Goal: Information Seeking & Learning: Check status

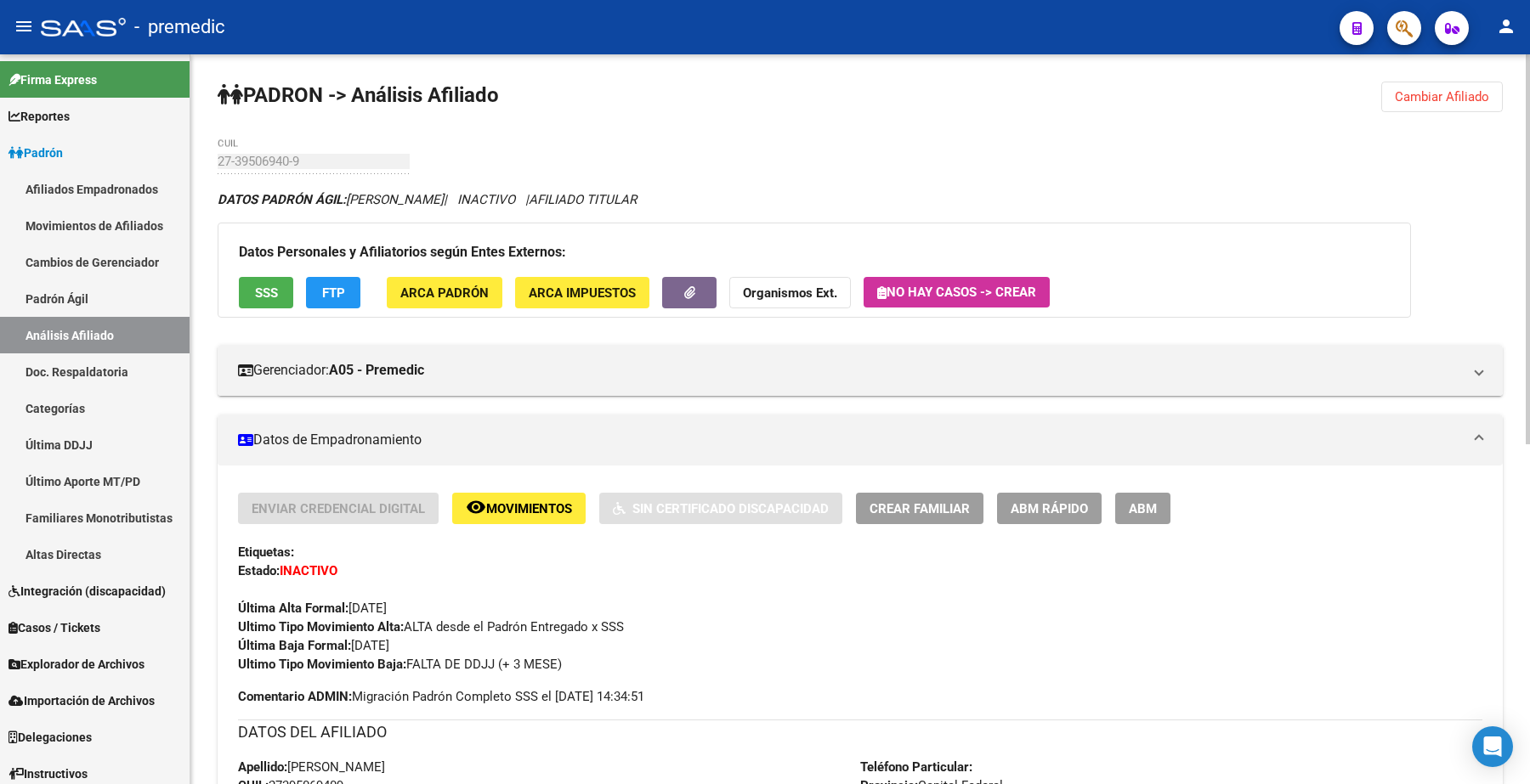
click at [1428, 87] on button "Cambiar Afiliado" at bounding box center [1442, 97] width 122 height 31
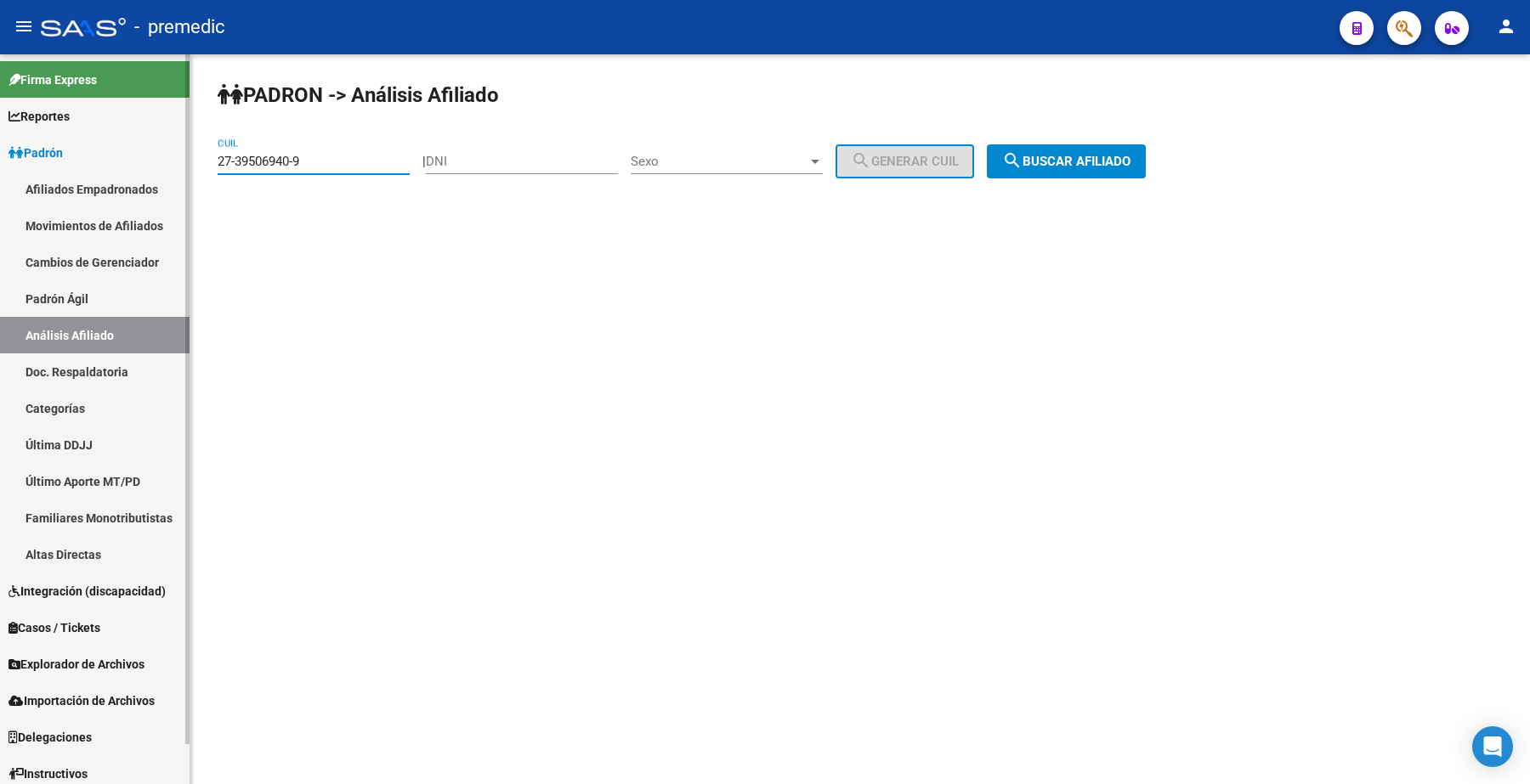
drag, startPoint x: 205, startPoint y: 134, endPoint x: 150, endPoint y: 136, distance: 55.0
click at [122, 132] on mat-sidenav-container "Firma Express Reportes Padrón Traspasos x O.S. Traspasos x Gerenciador Traspaso…" at bounding box center [765, 419] width 1530 height 730
paste input "0-38671814"
click at [1099, 170] on button "search Buscar afiliado" at bounding box center [1066, 161] width 159 height 34
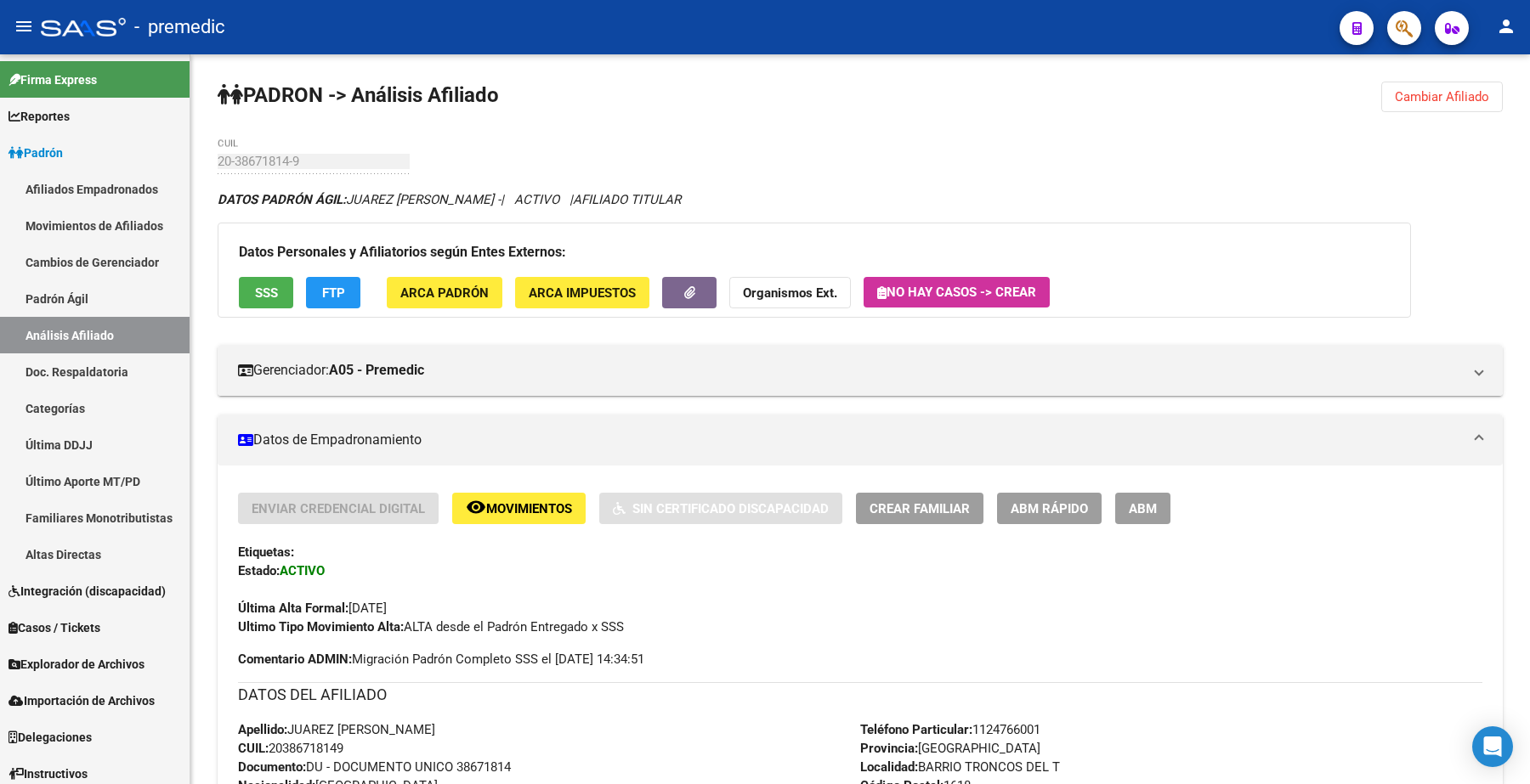
click at [1425, 102] on span "Cambiar Afiliado" at bounding box center [1442, 96] width 94 height 15
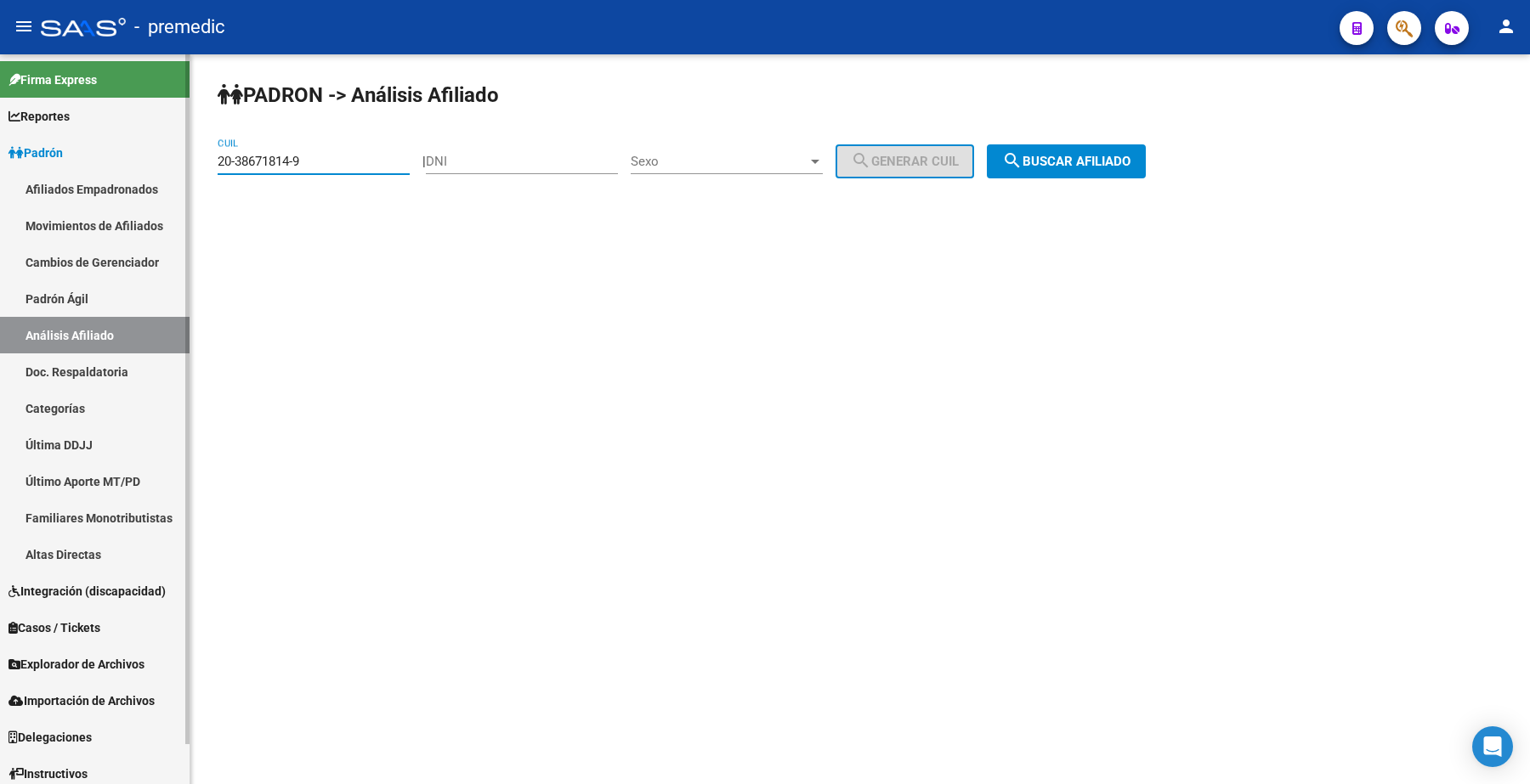
drag, startPoint x: 368, startPoint y: 166, endPoint x: 129, endPoint y: 160, distance: 239.1
click at [87, 160] on mat-sidenav-container "Firma Express Reportes Padrón Traspasos x O.S. Traspasos x Gerenciador Traspaso…" at bounding box center [765, 419] width 1530 height 730
paste input "7-38948497-6"
drag, startPoint x: 996, startPoint y: 146, endPoint x: 1048, endPoint y: 146, distance: 52.0
click at [1016, 146] on div "PADRON -> Análisis Afiliado 27-38948497-6 CUIL | DNI Sexo Sexo search Generar C…" at bounding box center [860, 143] width 1340 height 179
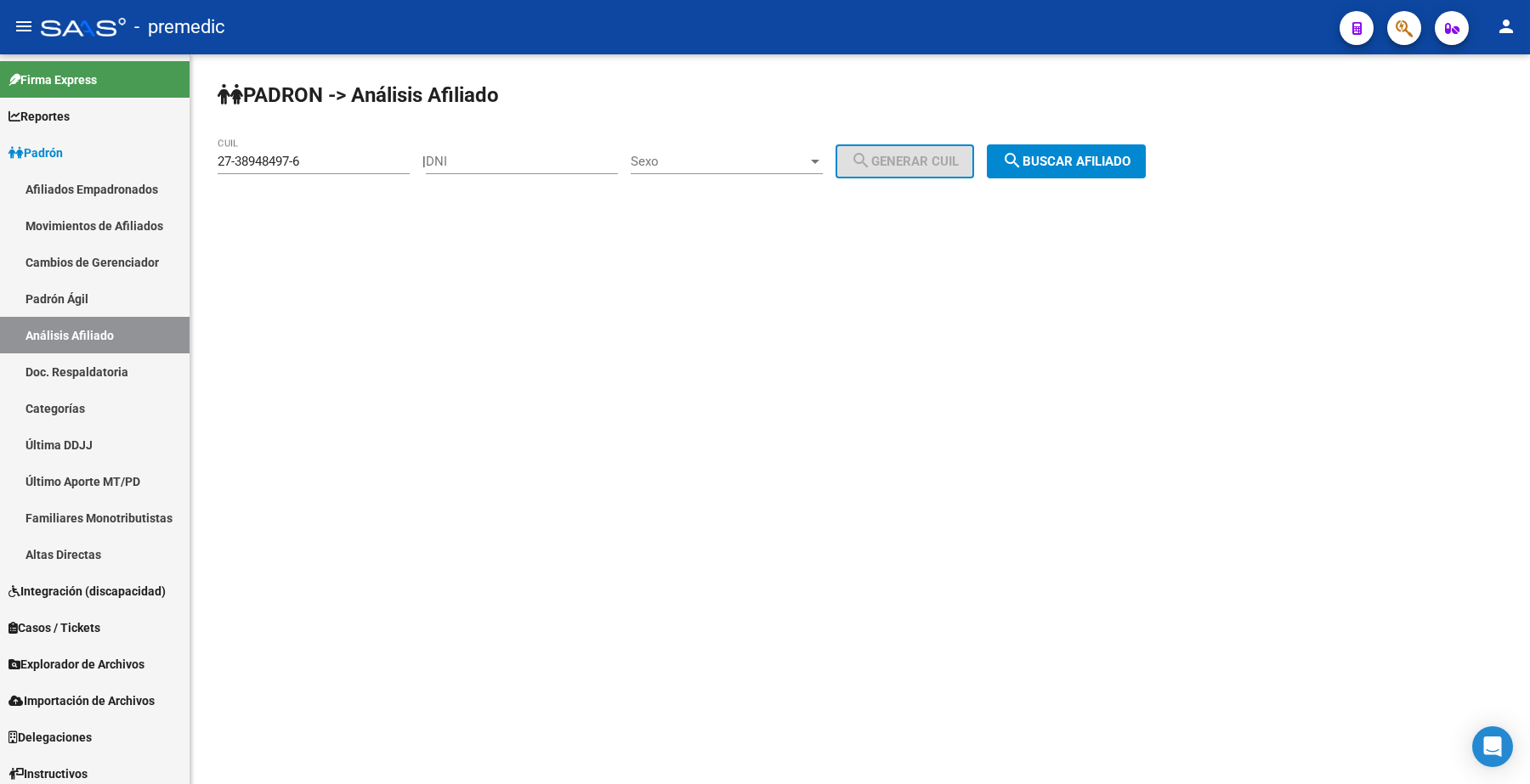
click at [1052, 146] on button "search Buscar afiliado" at bounding box center [1066, 161] width 159 height 34
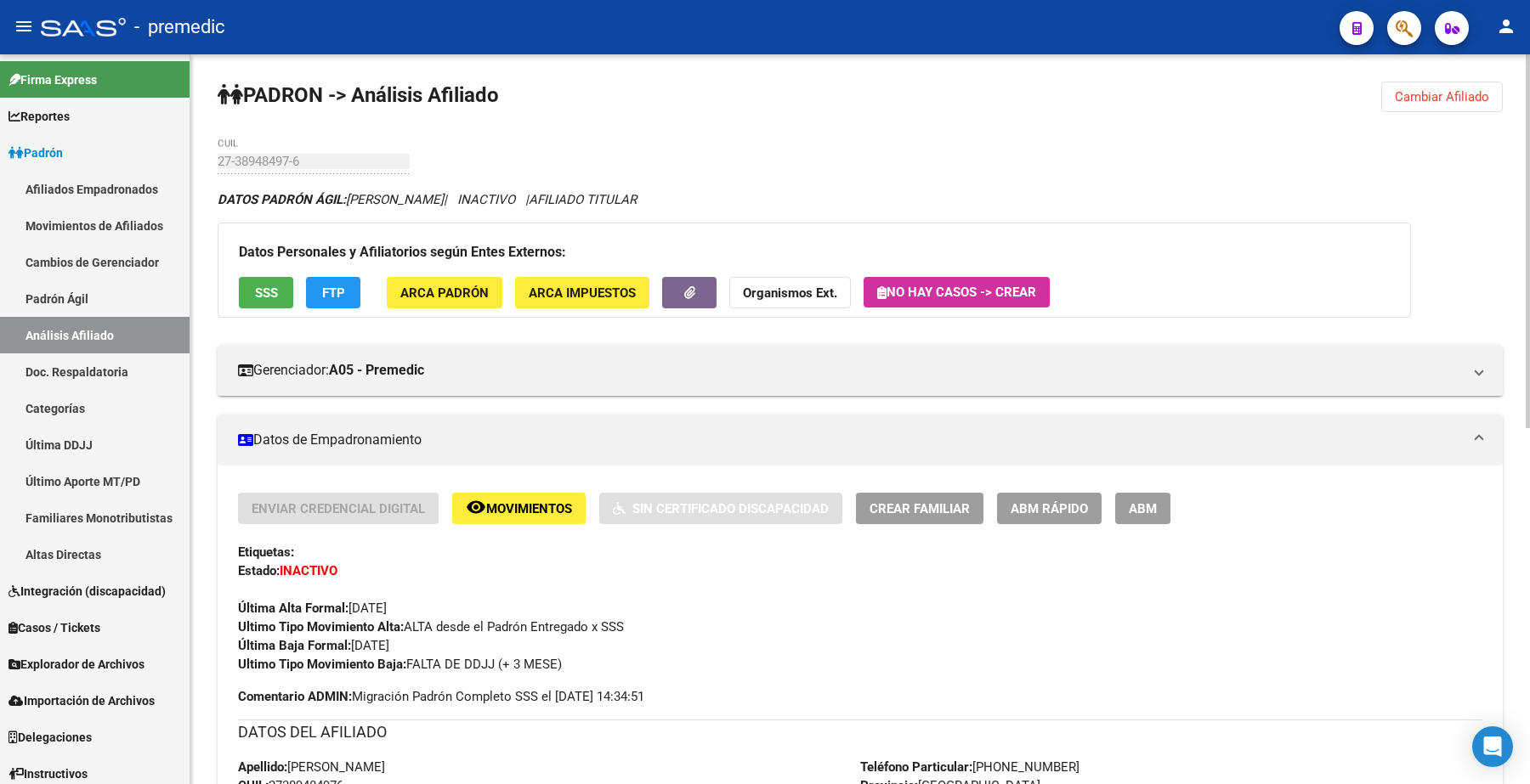
click at [1433, 104] on button "Cambiar Afiliado" at bounding box center [1442, 97] width 122 height 31
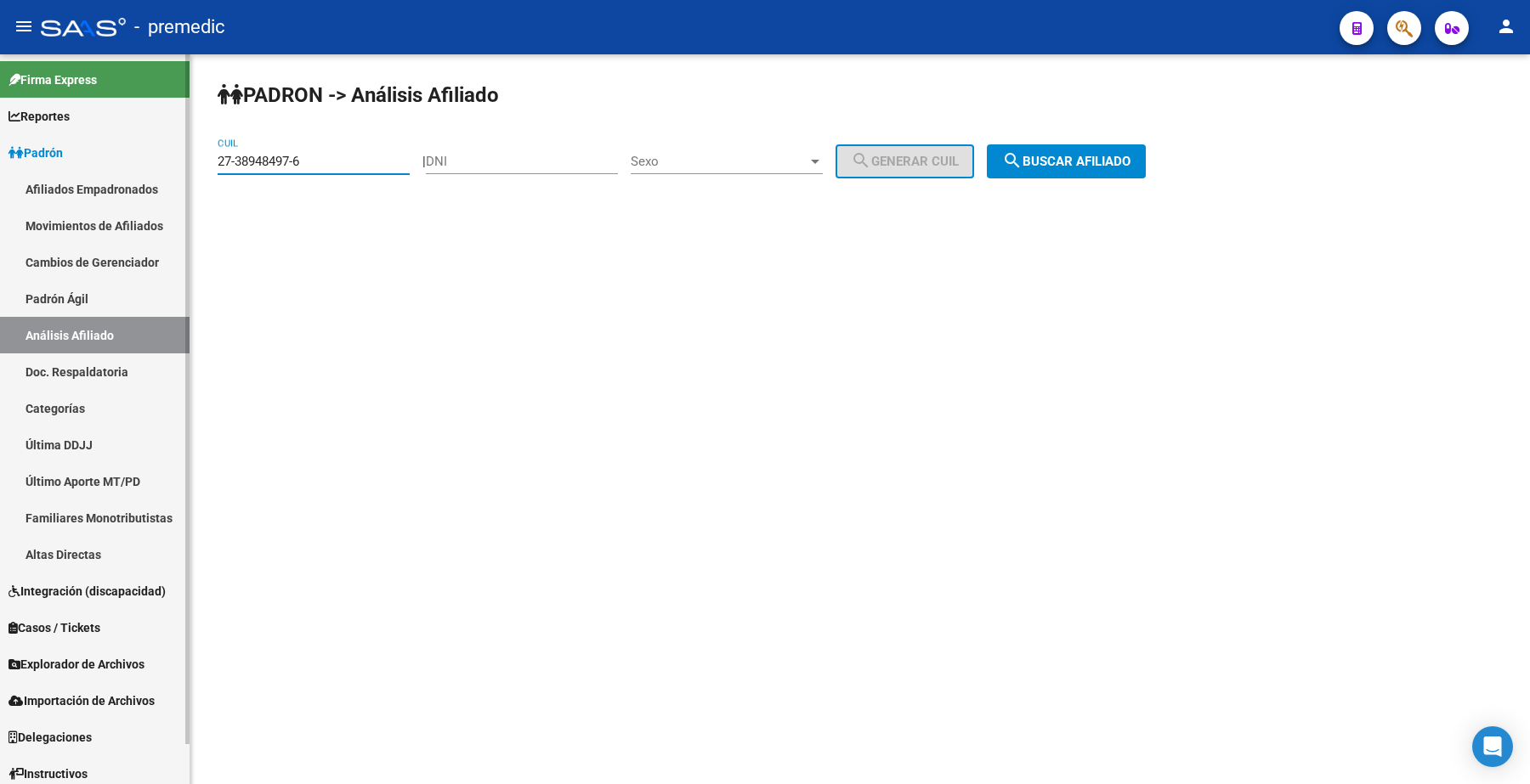
drag, startPoint x: 341, startPoint y: 160, endPoint x: 108, endPoint y: 163, distance: 233.0
click at [108, 163] on mat-sidenav-container "Firma Express Reportes Padrón Traspasos x O.S. Traspasos x Gerenciador Traspaso…" at bounding box center [765, 419] width 1530 height 730
paste input "0-18196675-1"
type input "20-18196675-1"
click at [1062, 172] on button "search Buscar afiliado" at bounding box center [1066, 161] width 159 height 34
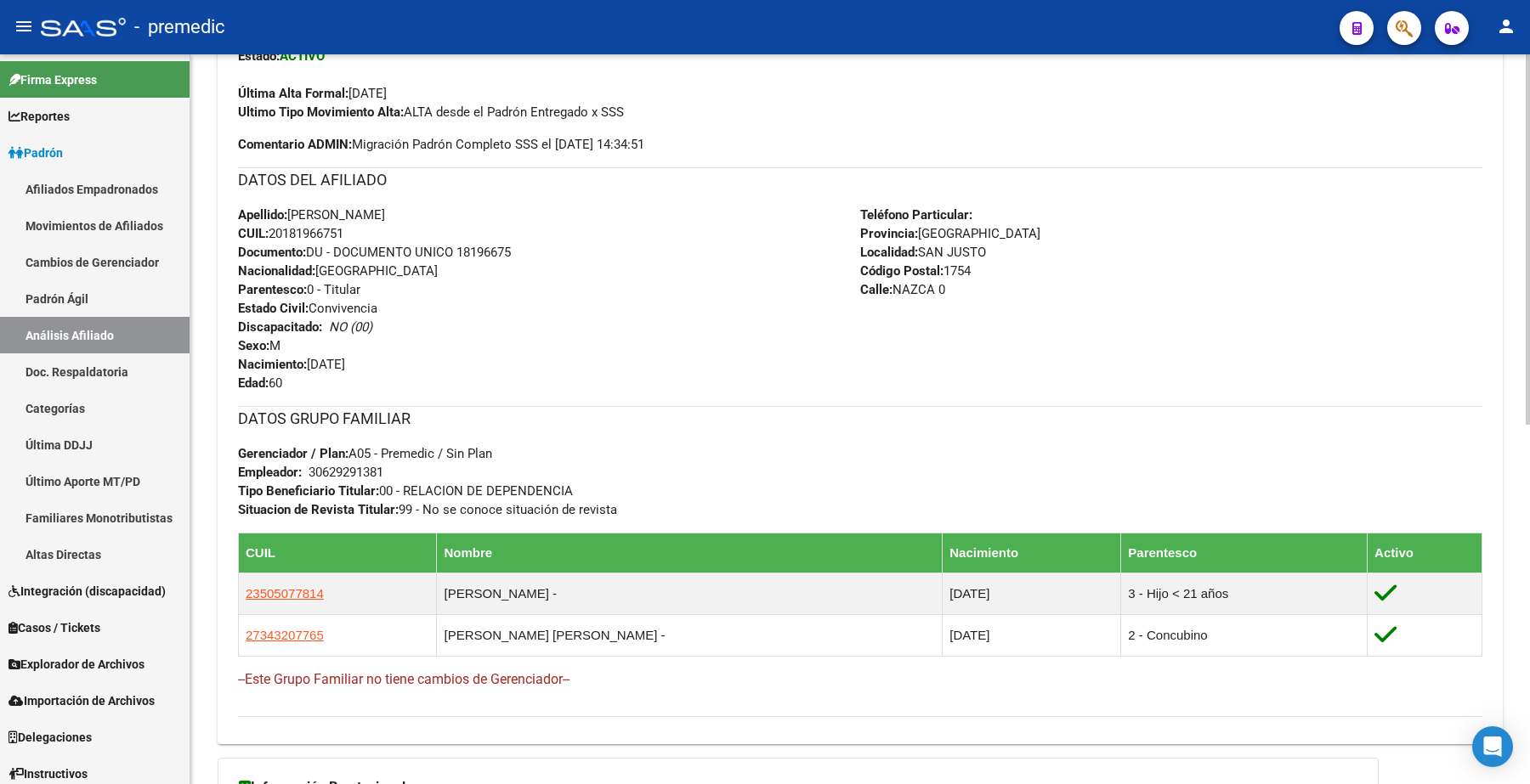
scroll to position [531, 0]
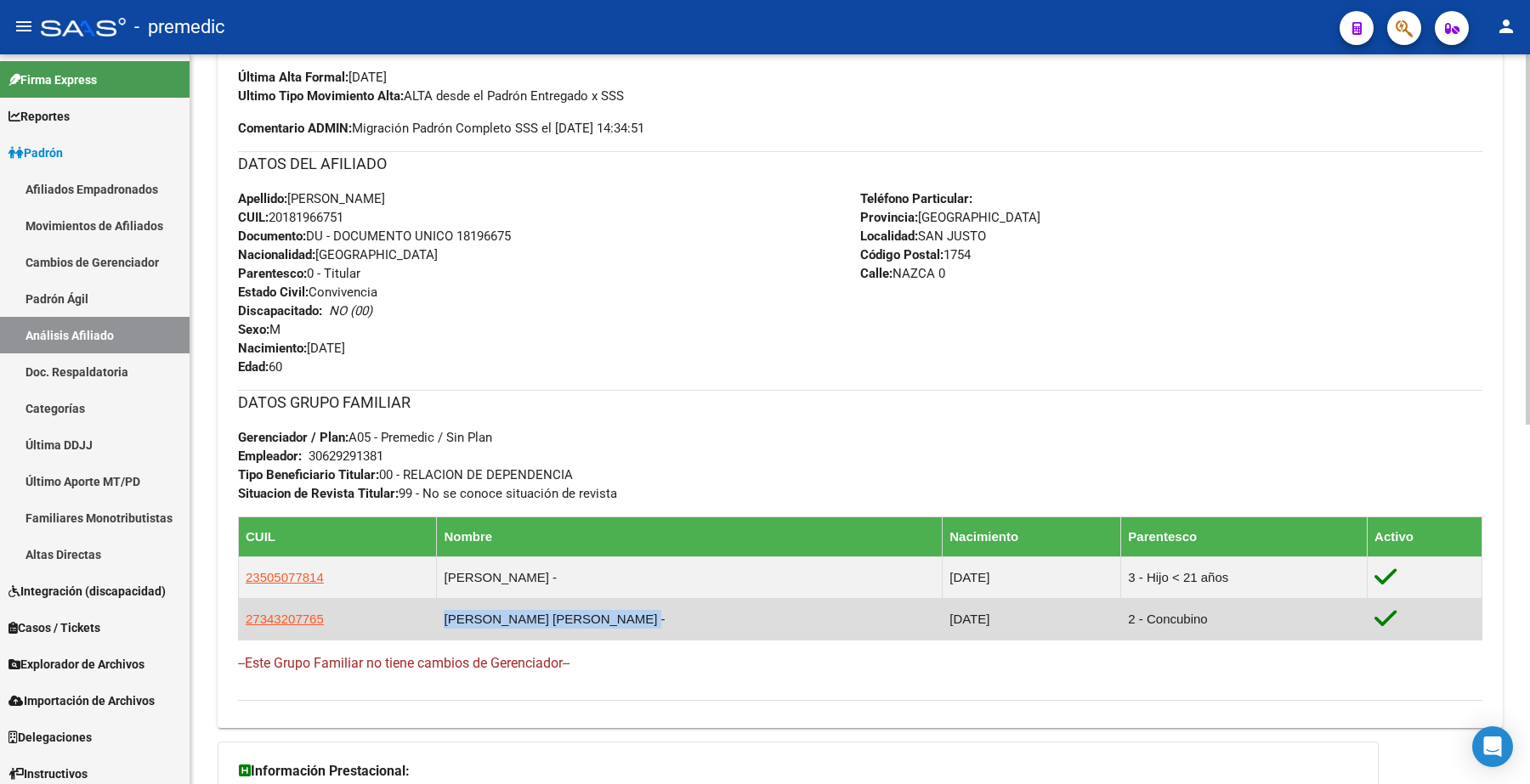
drag, startPoint x: 580, startPoint y: 616, endPoint x: 456, endPoint y: 614, distance: 124.0
click at [456, 614] on tr "27343207765 [PERSON_NAME] [PERSON_NAME] - [DATE] 2 - Concubino" at bounding box center [861, 619] width 1244 height 42
